Goal: Transaction & Acquisition: Book appointment/travel/reservation

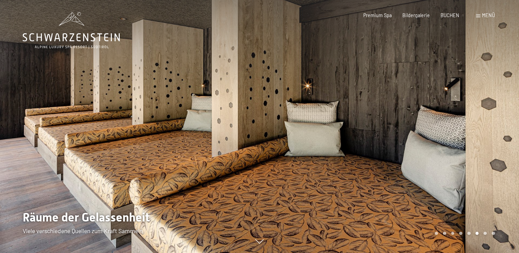
click at [487, 125] on div at bounding box center [388, 126] width 259 height 253
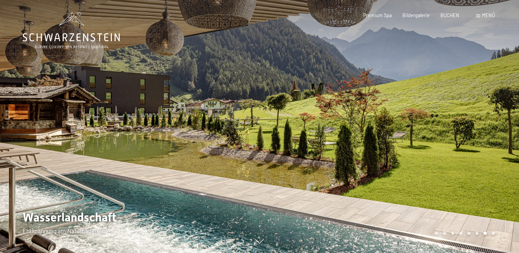
click at [487, 125] on div at bounding box center [388, 126] width 259 height 253
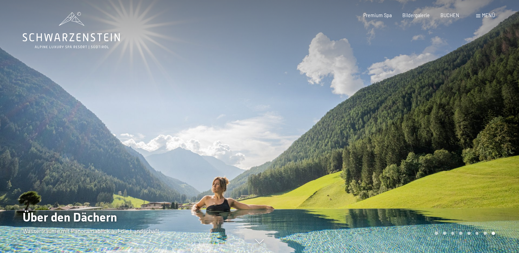
click at [487, 125] on div at bounding box center [388, 126] width 259 height 253
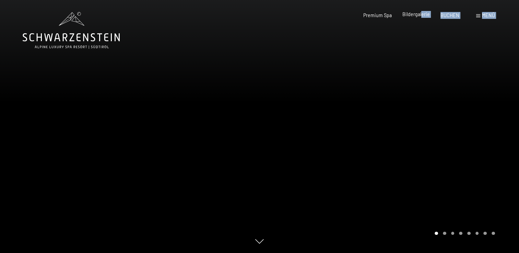
drag, startPoint x: 421, startPoint y: 19, endPoint x: 424, endPoint y: 13, distance: 6.3
click at [424, 13] on div "Buchen Anfragen Premium Spa Bildergalerie BUCHEN Menü DE IT EN Gutschein Bilder…" at bounding box center [418, 15] width 153 height 7
click at [424, 13] on span "Bildergalerie" at bounding box center [415, 14] width 27 height 6
click at [410, 13] on span "Bildergalerie" at bounding box center [415, 14] width 27 height 6
click at [421, 16] on span "Bildergalerie" at bounding box center [415, 14] width 27 height 6
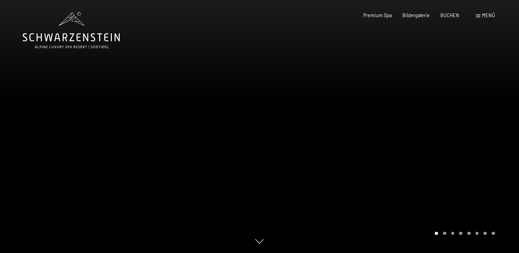
click at [257, 243] on icon at bounding box center [259, 241] width 9 height 4
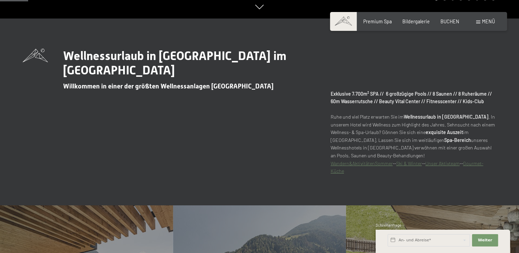
scroll to position [238, 0]
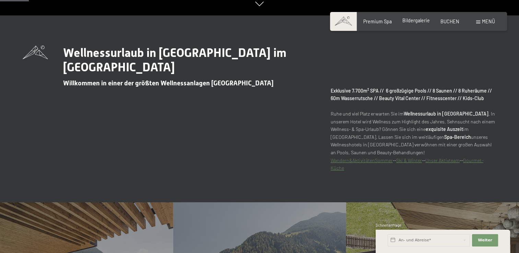
click at [425, 20] on span "Bildergalerie" at bounding box center [415, 20] width 27 height 6
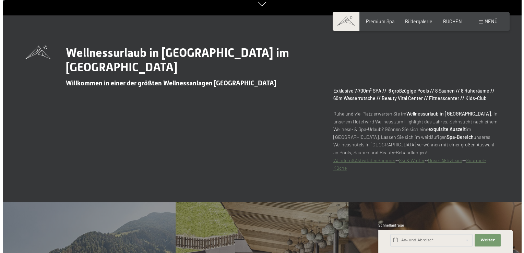
scroll to position [0, 0]
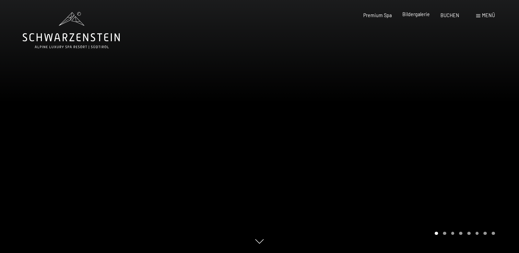
click at [421, 17] on span "Bildergalerie" at bounding box center [415, 14] width 27 height 6
click at [477, 16] on span at bounding box center [478, 15] width 4 height 3
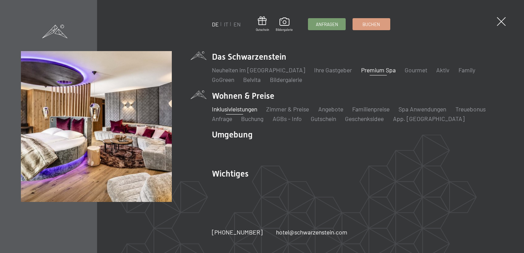
click at [247, 112] on link "Inklusivleistungen" at bounding box center [234, 109] width 45 height 8
click at [230, 109] on link "Inklusivleistungen" at bounding box center [234, 109] width 45 height 8
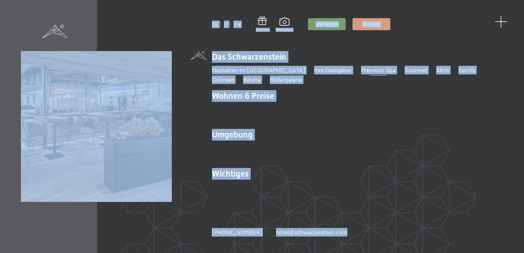
drag, startPoint x: 508, startPoint y: 18, endPoint x: 499, endPoint y: 21, distance: 9.2
click at [499, 21] on div "DE IT EN Gutschein Bildergalerie Anfragen Buchen DE IT EN Das Schwarzenstein Ne…" at bounding box center [262, 126] width 524 height 253
click at [499, 21] on span at bounding box center [501, 21] width 13 height 13
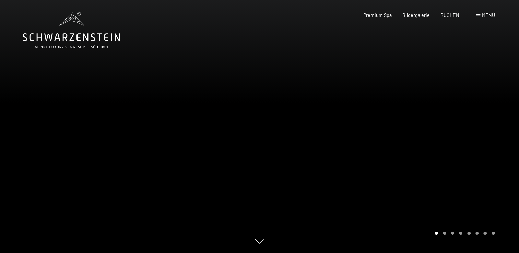
click at [506, 105] on div at bounding box center [388, 126] width 259 height 253
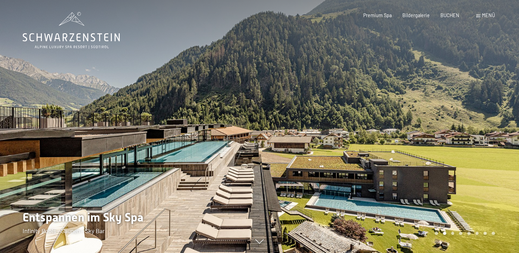
click at [495, 112] on div at bounding box center [388, 126] width 259 height 253
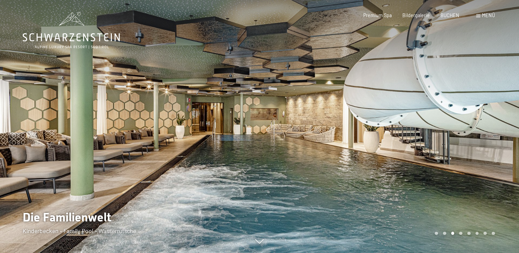
click at [495, 112] on div at bounding box center [388, 126] width 259 height 253
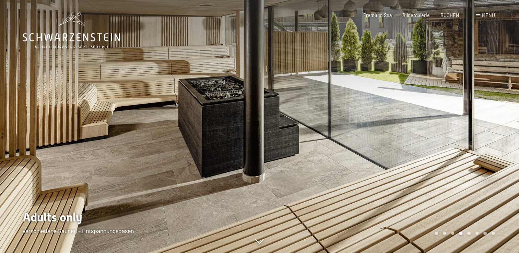
click at [495, 112] on div at bounding box center [388, 126] width 259 height 253
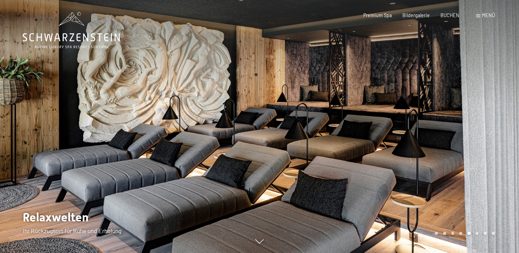
click at [495, 112] on div at bounding box center [388, 126] width 259 height 253
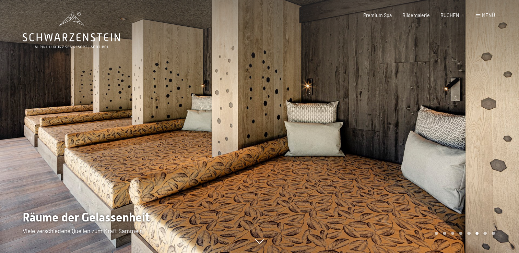
click at [495, 112] on div at bounding box center [388, 126] width 259 height 253
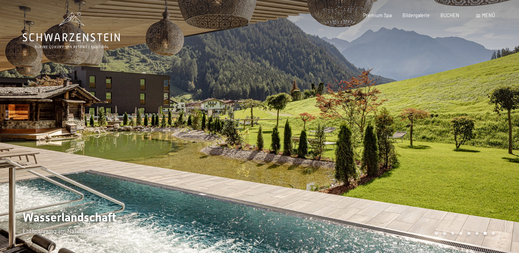
click at [495, 112] on div at bounding box center [388, 126] width 259 height 253
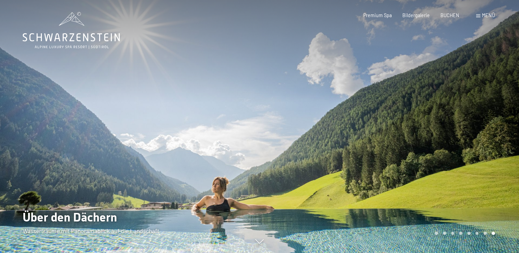
click at [478, 13] on div "Menü" at bounding box center [485, 15] width 19 height 7
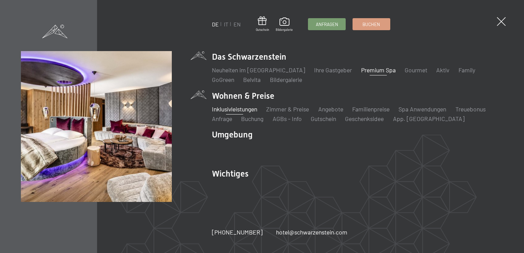
click at [249, 109] on link "Inklusivleistungen" at bounding box center [234, 109] width 45 height 8
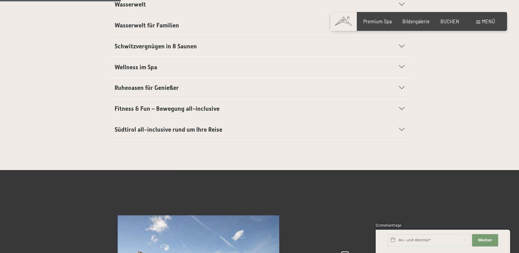
scroll to position [256, 0]
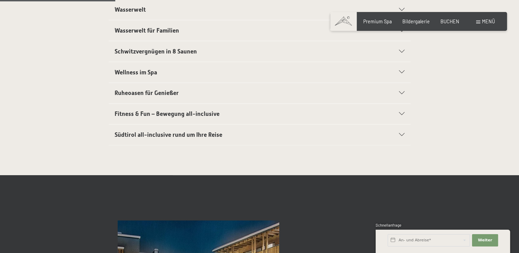
click at [402, 72] on icon at bounding box center [401, 72] width 5 height 3
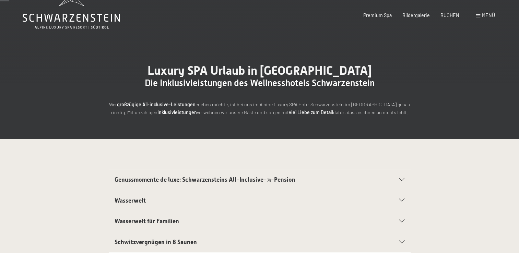
scroll to position [0, 0]
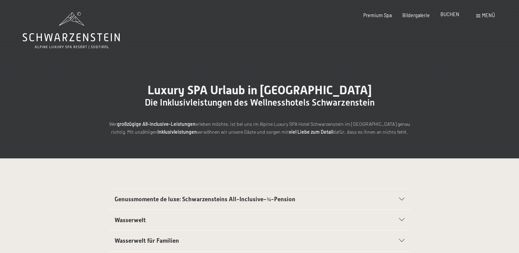
click at [446, 13] on span "BUCHEN" at bounding box center [449, 14] width 19 height 6
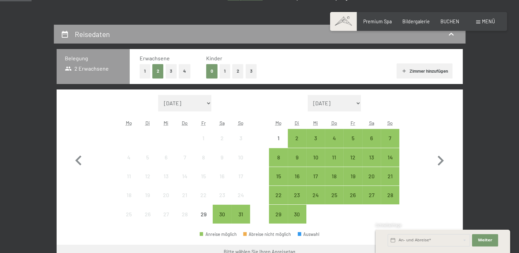
scroll to position [173, 0]
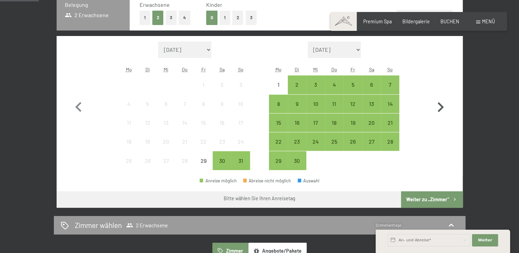
click at [440, 104] on icon "button" at bounding box center [440, 107] width 6 height 10
select select "2025-09-01"
select select "2025-10-01"
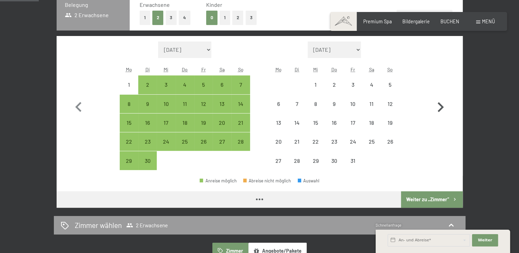
click at [440, 104] on icon "button" at bounding box center [440, 107] width 6 height 10
select select "2025-10-01"
select select "2025-11-01"
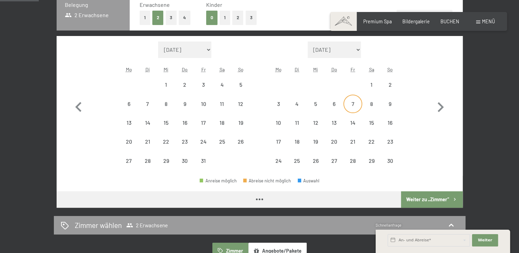
select select "2025-10-01"
select select "2025-11-01"
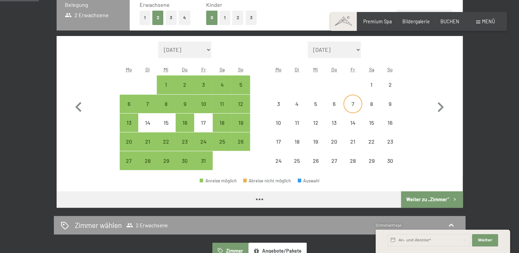
click at [348, 103] on div "7" at bounding box center [352, 109] width 17 height 17
select select "2025-10-01"
select select "2025-11-01"
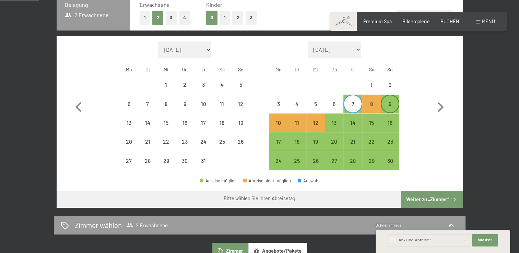
click at [386, 101] on div "9" at bounding box center [389, 109] width 17 height 17
select select "2025-10-01"
select select "2025-11-01"
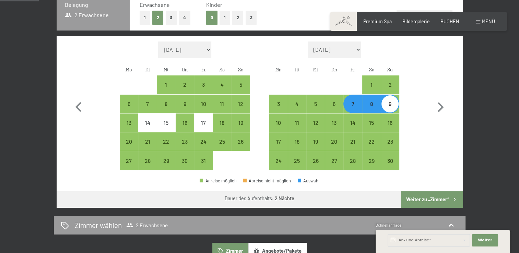
click at [421, 197] on button "Weiter zu „Zimmer“" at bounding box center [431, 199] width 61 height 16
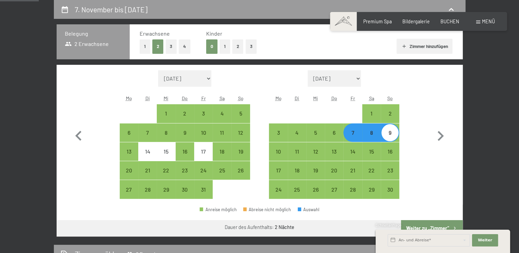
select select "2025-10-01"
select select "2025-11-01"
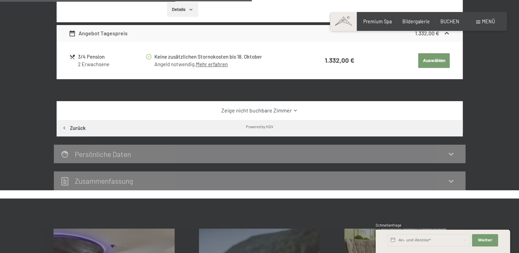
scroll to position [319, 0]
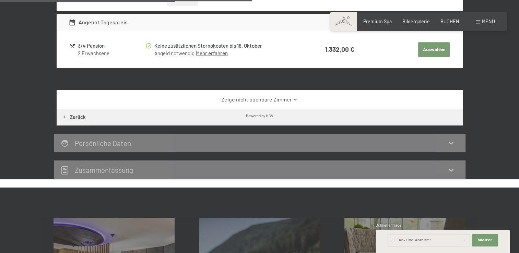
click at [293, 99] on icon at bounding box center [295, 99] width 5 height 5
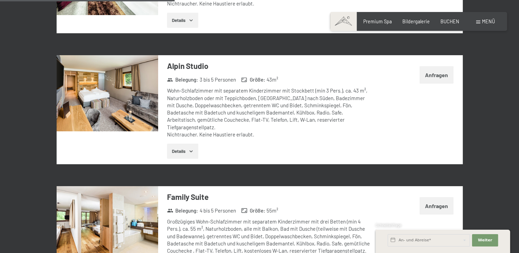
scroll to position [0, 0]
